Goal: Task Accomplishment & Management: Manage account settings

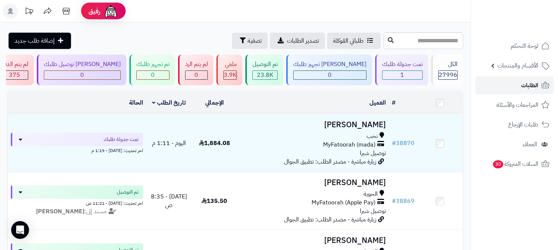
click at [538, 84] on span "الطلبات" at bounding box center [529, 85] width 17 height 10
click at [532, 84] on span "الطلبات" at bounding box center [529, 85] width 17 height 10
click at [528, 86] on span "الطلبات" at bounding box center [529, 85] width 17 height 10
click at [518, 83] on link "الطلبات" at bounding box center [514, 86] width 78 height 18
click at [504, 87] on link "الطلبات" at bounding box center [514, 86] width 78 height 18
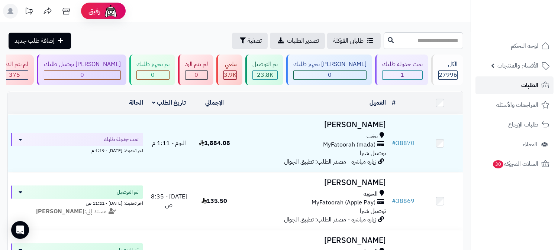
click at [517, 87] on link "الطلبات" at bounding box center [514, 86] width 78 height 18
click at [540, 79] on link "الطلبات" at bounding box center [514, 86] width 78 height 18
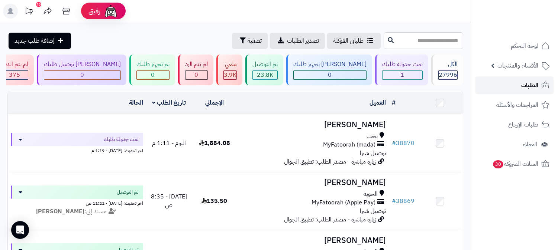
click at [540, 79] on link "الطلبات" at bounding box center [514, 86] width 78 height 18
click at [541, 87] on icon at bounding box center [545, 85] width 9 height 9
click at [528, 82] on span "الطلبات" at bounding box center [529, 85] width 17 height 10
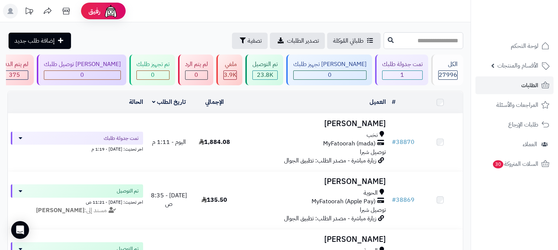
click at [447, 45] on input "text" at bounding box center [423, 40] width 80 height 17
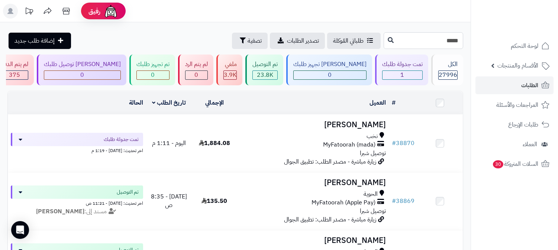
type input "*****"
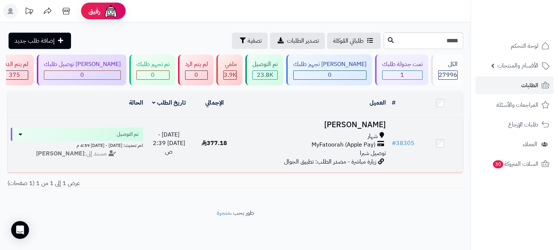
click at [359, 123] on h3 "سعيد الغامدي" at bounding box center [313, 125] width 146 height 9
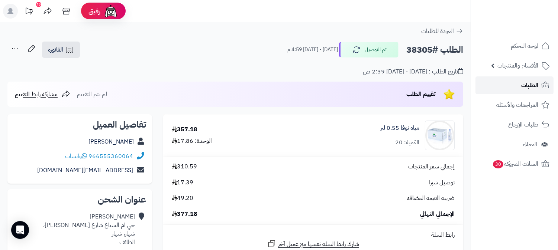
click at [510, 91] on link "الطلبات" at bounding box center [514, 86] width 78 height 18
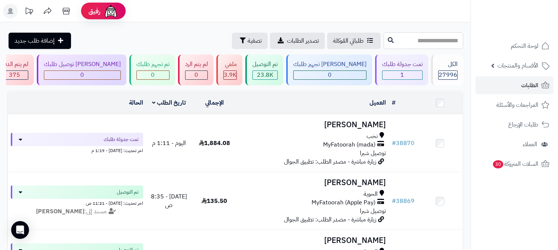
click at [443, 41] on input "text" at bounding box center [423, 40] width 80 height 17
type input "******"
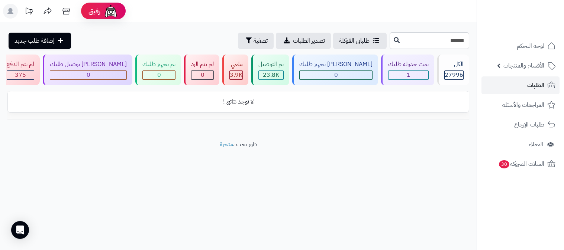
click at [446, 49] on input "******" at bounding box center [429, 40] width 80 height 17
click at [446, 46] on input "******" at bounding box center [429, 40] width 80 height 17
type input "*****"
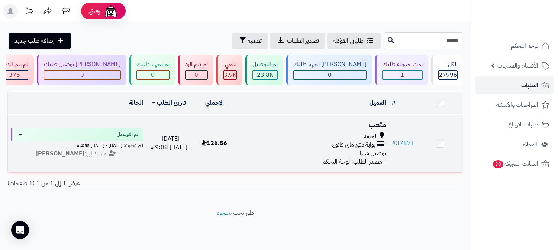
click at [369, 123] on h3 "متعب" at bounding box center [313, 125] width 146 height 9
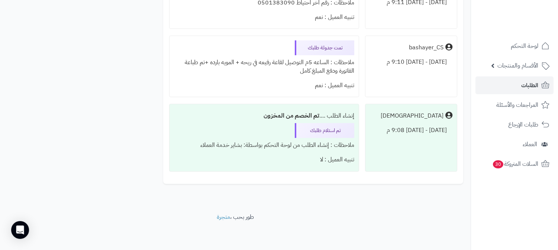
scroll to position [588, 0]
click at [535, 83] on span "الطلبات" at bounding box center [529, 85] width 17 height 10
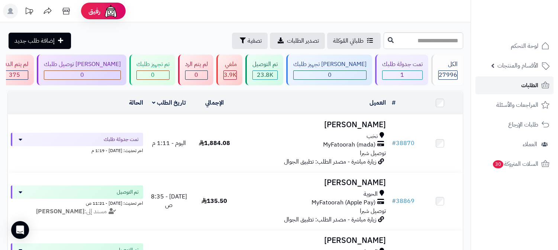
click at [523, 84] on span "الطلبات" at bounding box center [529, 85] width 17 height 10
click at [512, 84] on link "الطلبات" at bounding box center [514, 86] width 78 height 18
click at [516, 82] on link "الطلبات" at bounding box center [514, 86] width 78 height 18
click at [535, 84] on span "الطلبات" at bounding box center [529, 85] width 17 height 10
click at [535, 77] on link "الطلبات" at bounding box center [514, 86] width 78 height 18
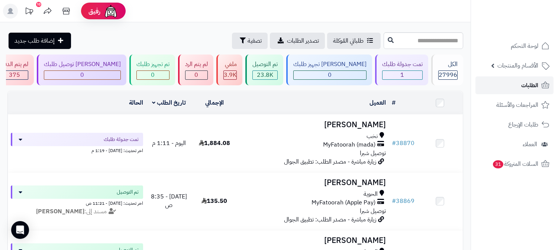
click at [540, 80] on link "الطلبات" at bounding box center [514, 86] width 78 height 18
click at [519, 84] on link "الطلبات" at bounding box center [514, 86] width 78 height 18
click at [512, 91] on link "الطلبات" at bounding box center [514, 86] width 78 height 18
click at [519, 90] on link "الطلبات" at bounding box center [514, 86] width 78 height 18
click at [516, 84] on link "الطلبات" at bounding box center [514, 86] width 78 height 18
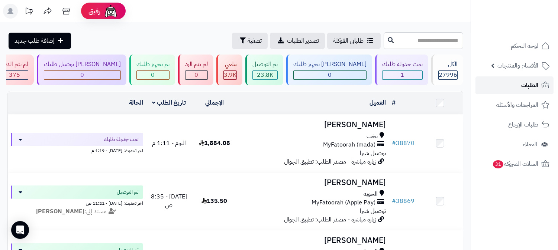
click at [532, 82] on span "الطلبات" at bounding box center [529, 85] width 17 height 10
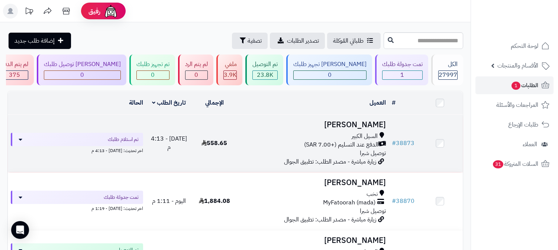
click at [368, 121] on h3 "[PERSON_NAME]" at bounding box center [313, 125] width 146 height 9
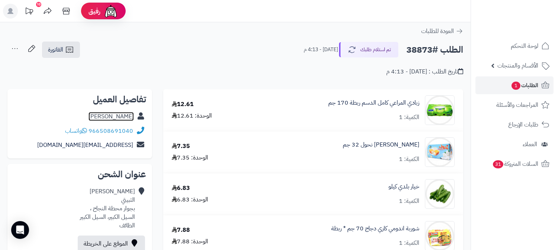
click at [113, 118] on link "عبدالله الثبيتي" at bounding box center [110, 116] width 45 height 9
click at [418, 46] on h2 "الطلب #38873" at bounding box center [434, 49] width 57 height 15
copy h2 "38873"
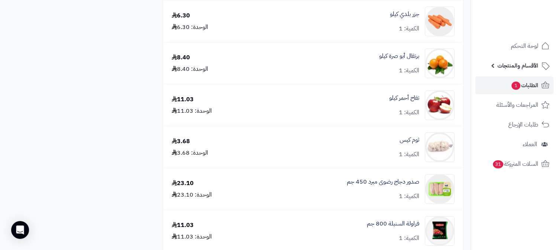
scroll to position [1238, 0]
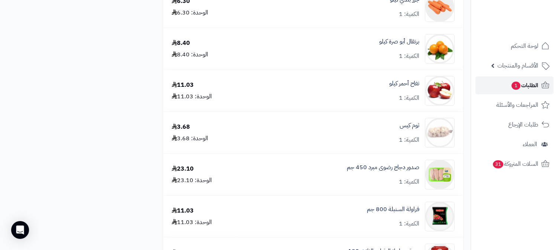
click at [528, 89] on span "الطلبات 1" at bounding box center [523, 85] width 27 height 10
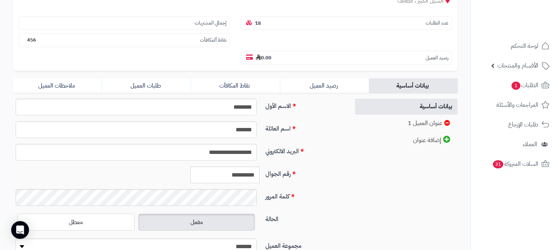
scroll to position [165, 0]
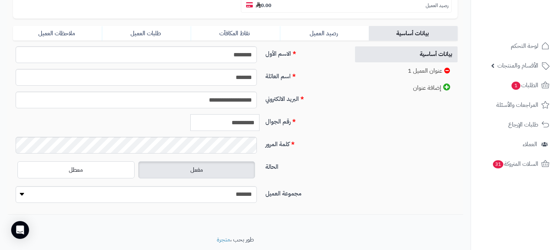
drag, startPoint x: 223, startPoint y: 107, endPoint x: 256, endPoint y: 109, distance: 32.4
click at [261, 114] on div "**********" at bounding box center [206, 122] width 112 height 17
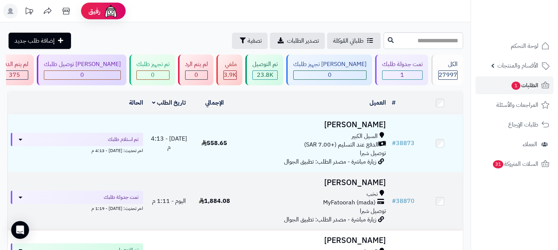
click at [366, 181] on h3 "[PERSON_NAME]" at bounding box center [313, 183] width 146 height 9
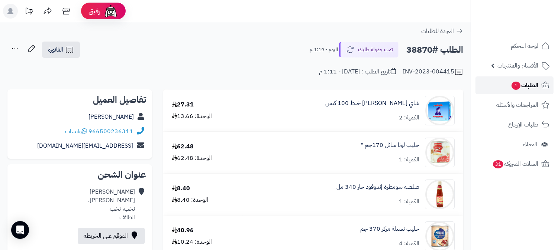
click at [522, 82] on span "الطلبات 1" at bounding box center [523, 85] width 27 height 10
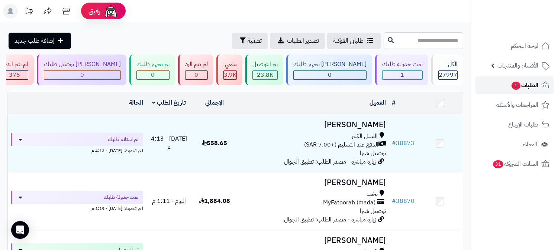
click at [541, 88] on icon at bounding box center [545, 85] width 9 height 9
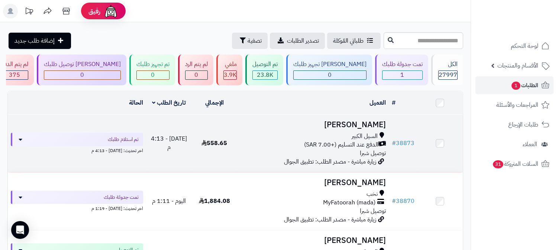
click at [361, 123] on h3 "عبدالله الثبيتي" at bounding box center [313, 125] width 146 height 9
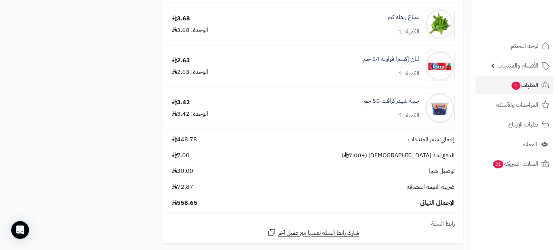
scroll to position [2313, 0]
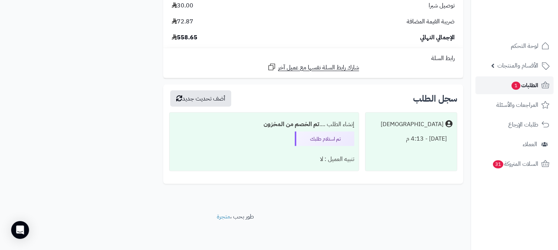
click at [526, 83] on span "الطلبات 1" at bounding box center [523, 85] width 27 height 10
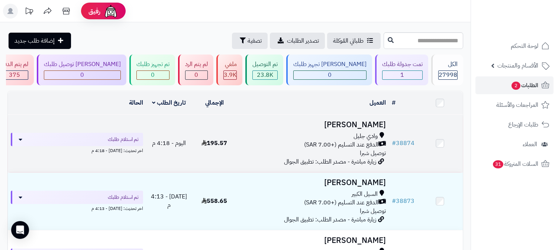
click at [360, 129] on h3 "[PERSON_NAME]" at bounding box center [313, 125] width 146 height 9
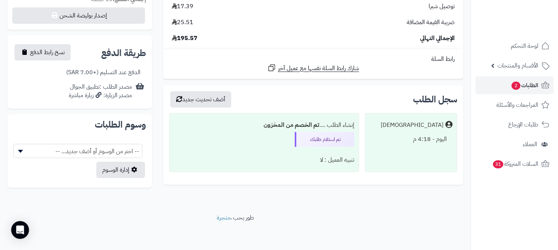
scroll to position [294, 0]
click at [522, 84] on span "الطلبات 2" at bounding box center [523, 85] width 27 height 10
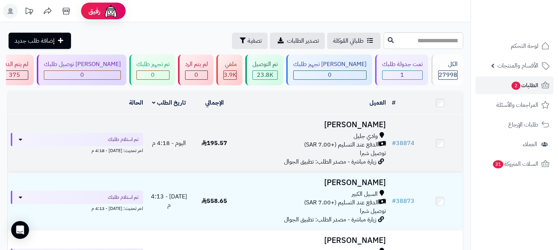
click at [363, 121] on h3 "[PERSON_NAME]" at bounding box center [313, 125] width 146 height 9
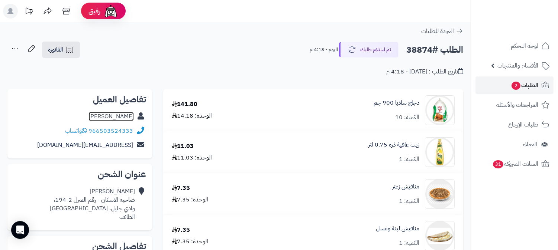
click at [111, 113] on link "[PERSON_NAME]" at bounding box center [110, 116] width 45 height 9
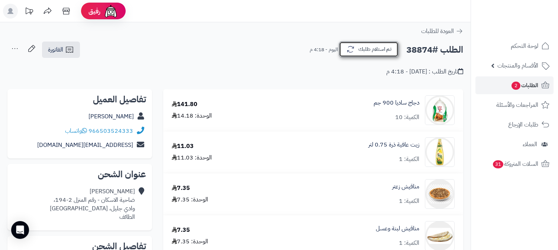
click at [372, 49] on button "تم استلام طلبك" at bounding box center [368, 50] width 59 height 16
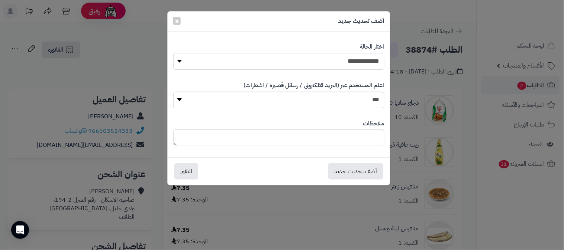
click at [346, 58] on select "**********" at bounding box center [278, 61] width 211 height 17
select select "*"
click at [173, 53] on select "**********" at bounding box center [278, 61] width 211 height 17
click at [361, 168] on button "أضف تحديث جديد" at bounding box center [355, 171] width 55 height 16
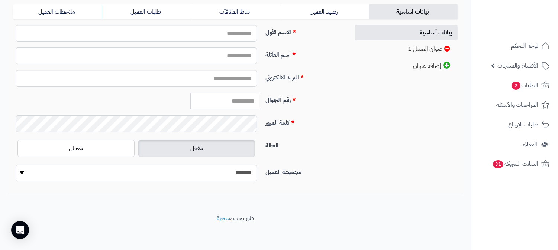
scroll to position [88, 0]
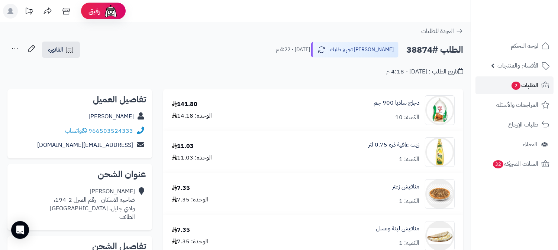
click at [17, 47] on icon at bounding box center [14, 48] width 15 height 15
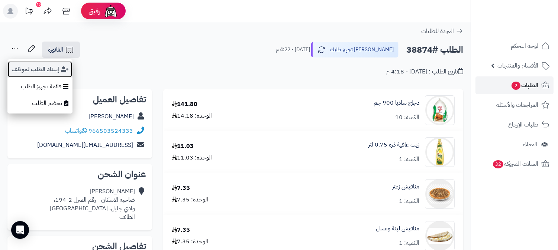
click at [27, 69] on button "إسناد الطلب لموظف" at bounding box center [39, 69] width 65 height 17
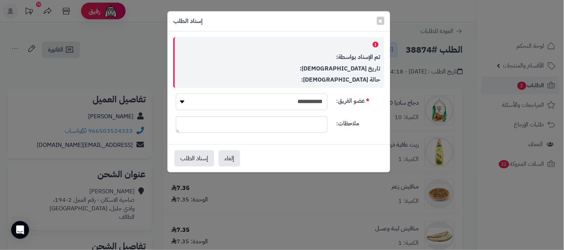
drag, startPoint x: 298, startPoint y: 103, endPoint x: 298, endPoint y: 109, distance: 6.3
click at [298, 103] on select "**********" at bounding box center [252, 102] width 152 height 17
select select "**"
click at [176, 94] on select "**********" at bounding box center [252, 102] width 152 height 17
click at [193, 160] on button "إسناد الطلب" at bounding box center [194, 158] width 40 height 16
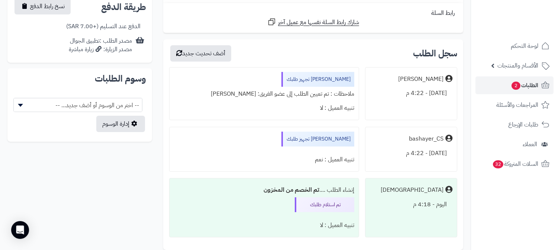
scroll to position [322, 0]
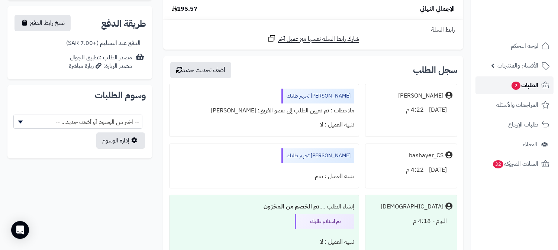
click at [532, 86] on span "الطلبات 2" at bounding box center [523, 85] width 27 height 10
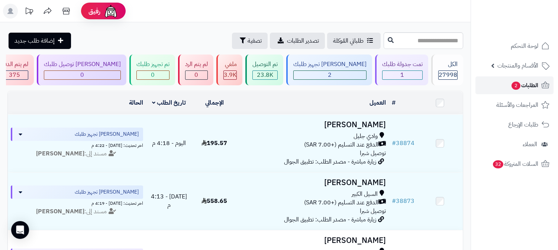
click at [535, 84] on span "الطلبات 2" at bounding box center [523, 85] width 27 height 10
click at [531, 83] on span "الطلبات 2" at bounding box center [523, 85] width 27 height 10
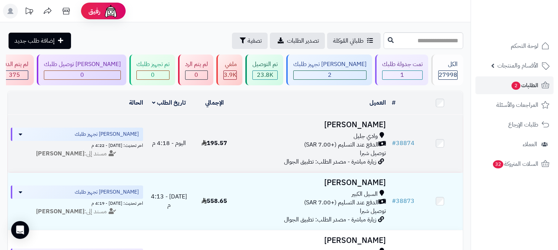
click at [372, 123] on h3 "[PERSON_NAME]" at bounding box center [313, 125] width 146 height 9
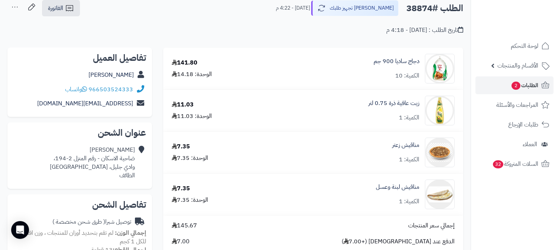
scroll to position [41, 0]
click at [532, 88] on span "الطلبات 2" at bounding box center [523, 85] width 27 height 10
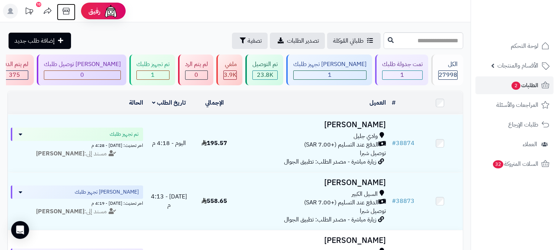
click at [67, 13] on icon at bounding box center [66, 11] width 15 height 15
click at [530, 86] on span "الطلبات 2" at bounding box center [523, 85] width 27 height 10
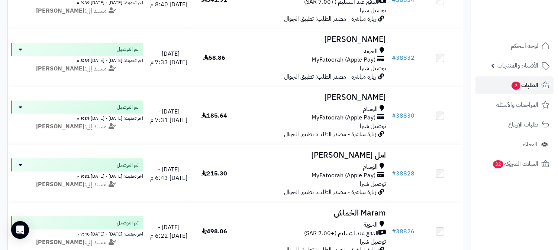
scroll to position [1679, 0]
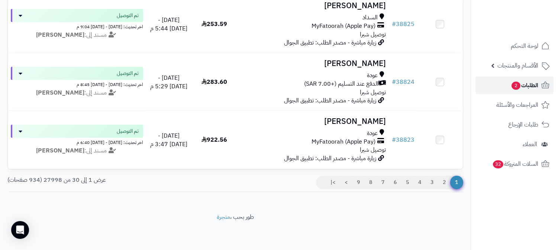
click at [530, 84] on span "الطلبات 2" at bounding box center [523, 85] width 27 height 10
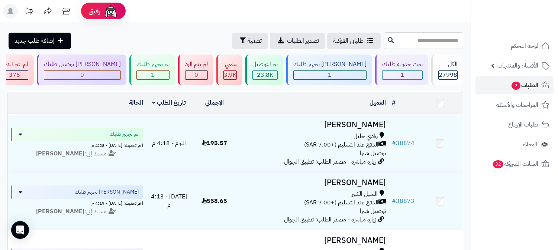
paste input "*****"
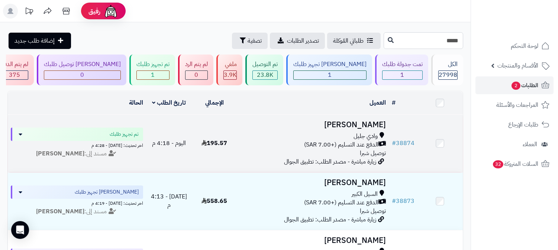
type input "*****"
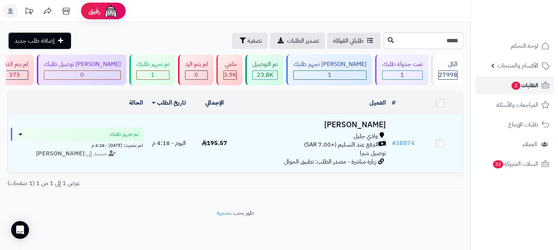
click at [534, 86] on span "الطلبات 2" at bounding box center [523, 85] width 27 height 10
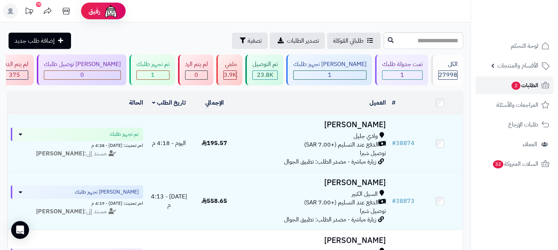
click at [525, 88] on span "الطلبات 2" at bounding box center [523, 85] width 27 height 10
click at [523, 84] on span "الطلبات 2" at bounding box center [523, 85] width 27 height 10
click at [63, 12] on icon at bounding box center [65, 11] width 7 height 7
click at [515, 66] on span "الأقسام والمنتجات" at bounding box center [517, 66] width 41 height 10
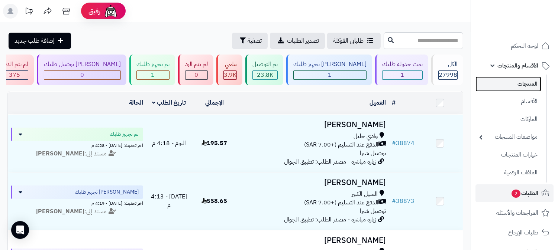
click at [511, 80] on link "المنتجات" at bounding box center [508, 84] width 66 height 15
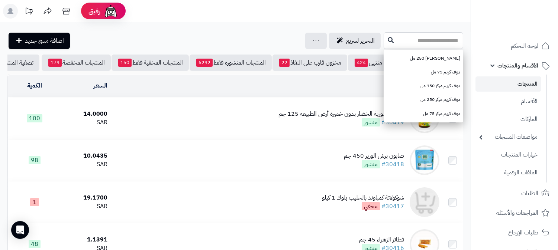
paste input "**********"
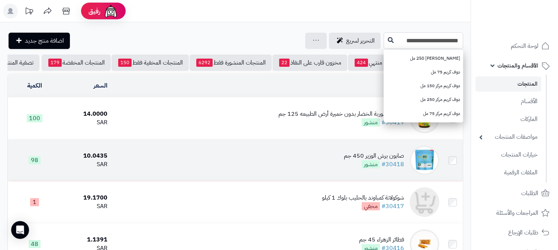
type input "**********"
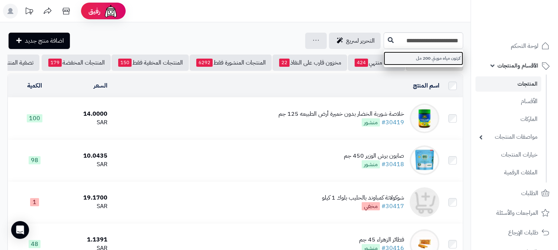
click at [447, 54] on link "كرتون مياه مويتي 200 مل" at bounding box center [423, 59] width 80 height 14
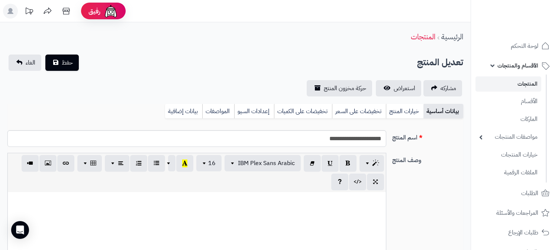
select select
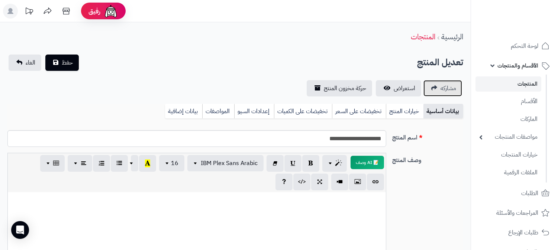
click at [437, 87] on link "مشاركه" at bounding box center [442, 88] width 39 height 16
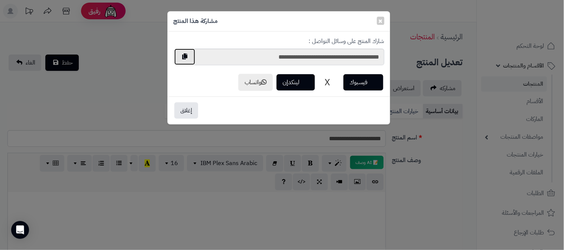
click at [186, 58] on button "button" at bounding box center [184, 57] width 21 height 16
click at [415, 155] on div "**********" at bounding box center [282, 125] width 564 height 250
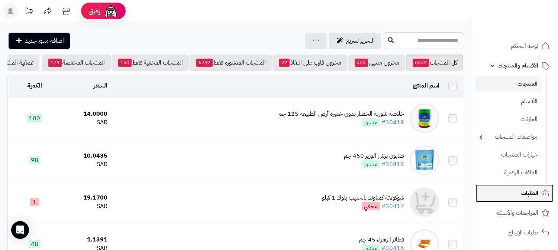
click at [532, 195] on span "الطلبات" at bounding box center [529, 193] width 17 height 10
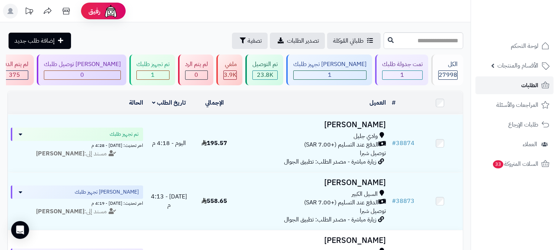
click at [521, 86] on link "الطلبات" at bounding box center [514, 86] width 78 height 18
click at [508, 81] on link "الطلبات" at bounding box center [514, 86] width 78 height 18
click at [506, 80] on link "الطلبات" at bounding box center [514, 86] width 78 height 18
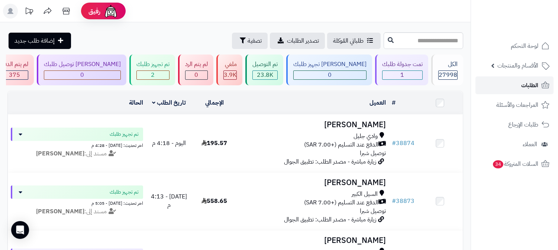
click at [512, 83] on link "الطلبات" at bounding box center [514, 86] width 78 height 18
click at [491, 83] on link "الطلبات" at bounding box center [514, 86] width 78 height 18
click at [534, 81] on span "الطلبات" at bounding box center [529, 85] width 17 height 10
click at [534, 86] on span "الطلبات" at bounding box center [529, 85] width 17 height 10
click at [529, 85] on span "الطلبات" at bounding box center [529, 85] width 17 height 10
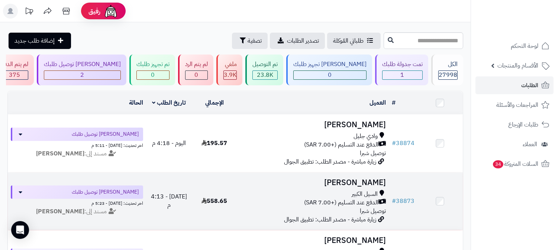
click at [362, 181] on h3 "[PERSON_NAME]" at bounding box center [313, 183] width 146 height 9
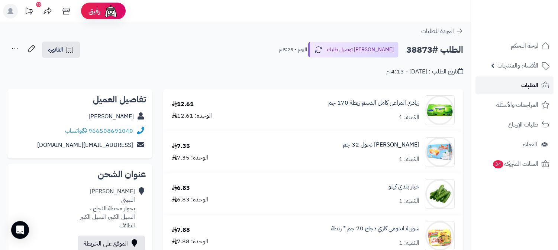
click at [530, 84] on span "الطلبات" at bounding box center [529, 85] width 17 height 10
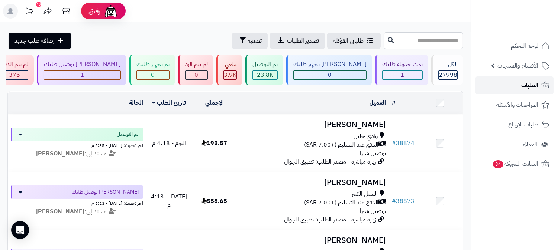
click at [522, 88] on span "الطلبات" at bounding box center [529, 85] width 17 height 10
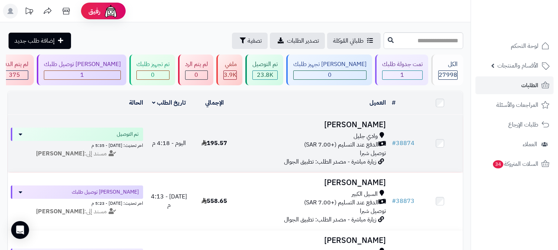
click at [370, 124] on h3 "[PERSON_NAME]" at bounding box center [313, 125] width 146 height 9
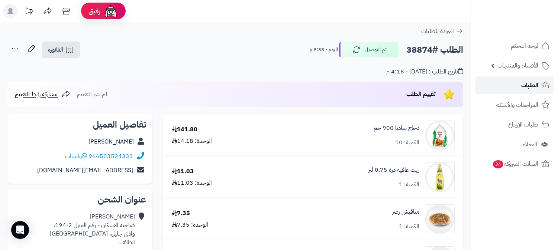
click at [534, 86] on span "الطلبات" at bounding box center [529, 85] width 17 height 10
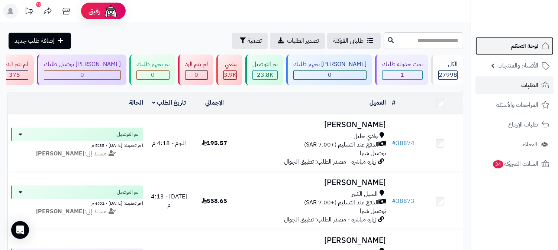
click at [514, 47] on span "لوحة التحكم" at bounding box center [524, 46] width 27 height 10
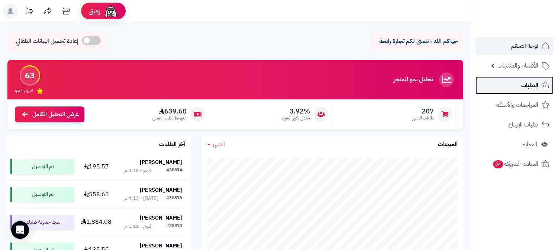
click at [523, 89] on span "الطلبات" at bounding box center [529, 85] width 17 height 10
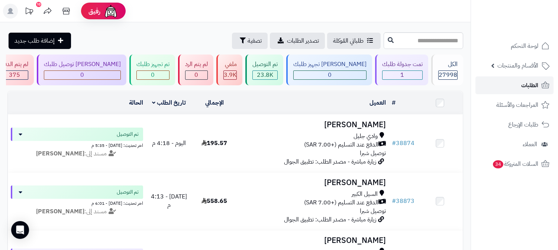
click at [524, 85] on span "الطلبات" at bounding box center [529, 85] width 17 height 10
click at [521, 87] on span "الطلبات" at bounding box center [529, 85] width 17 height 10
click at [504, 89] on link "الطلبات" at bounding box center [514, 86] width 78 height 18
click at [505, 91] on link "الطلبات" at bounding box center [514, 86] width 78 height 18
click at [515, 88] on link "الطلبات" at bounding box center [514, 86] width 78 height 18
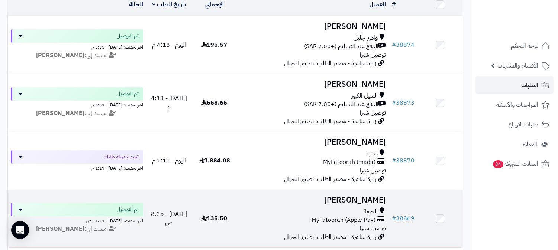
scroll to position [82, 0]
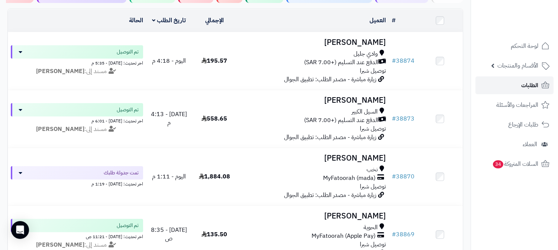
click at [523, 90] on span "الطلبات" at bounding box center [529, 85] width 17 height 10
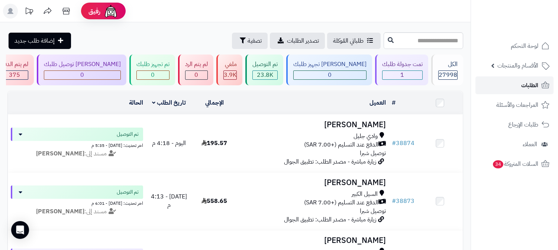
click at [513, 83] on link "الطلبات" at bounding box center [514, 86] width 78 height 18
click at [521, 88] on span "الطلبات" at bounding box center [529, 85] width 17 height 10
